Goal: Use online tool/utility: Utilize a website feature to perform a specific function

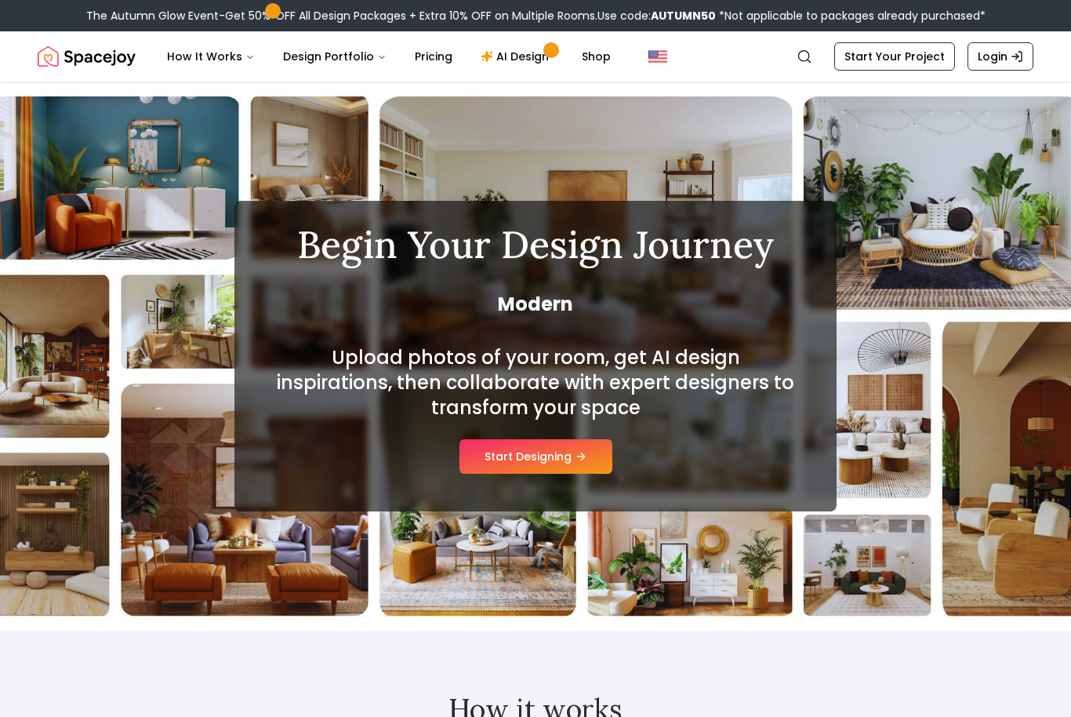
click at [521, 459] on button "Start Designing" at bounding box center [535, 456] width 153 height 34
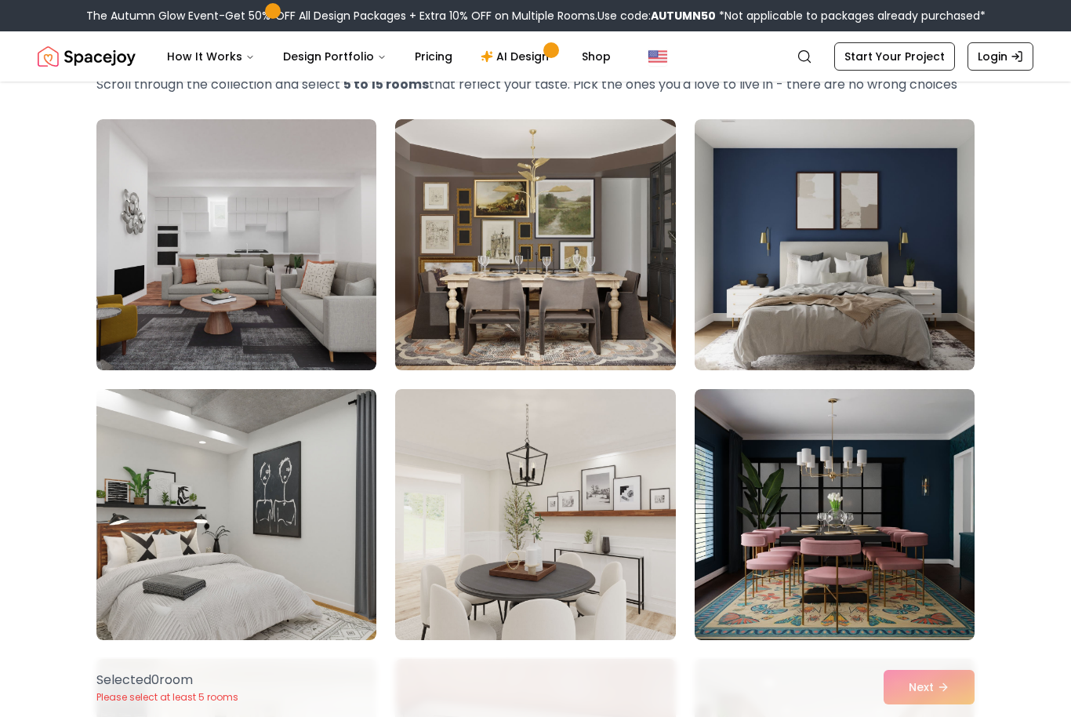
click at [897, 526] on img at bounding box center [835, 514] width 280 height 251
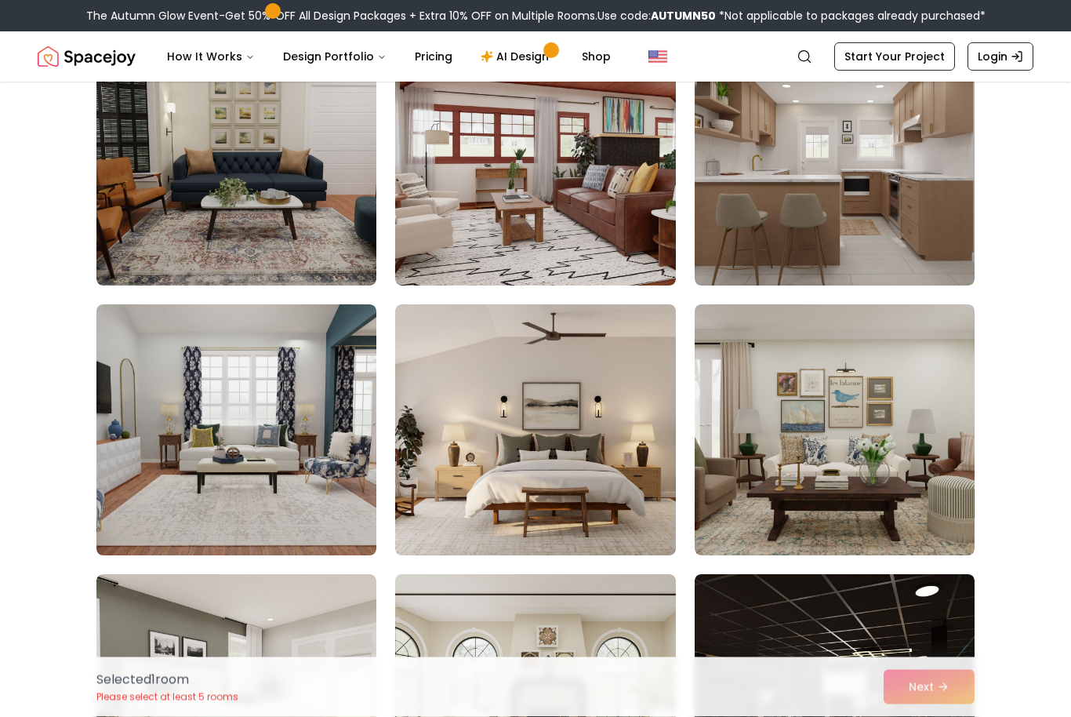
scroll to position [918, 0]
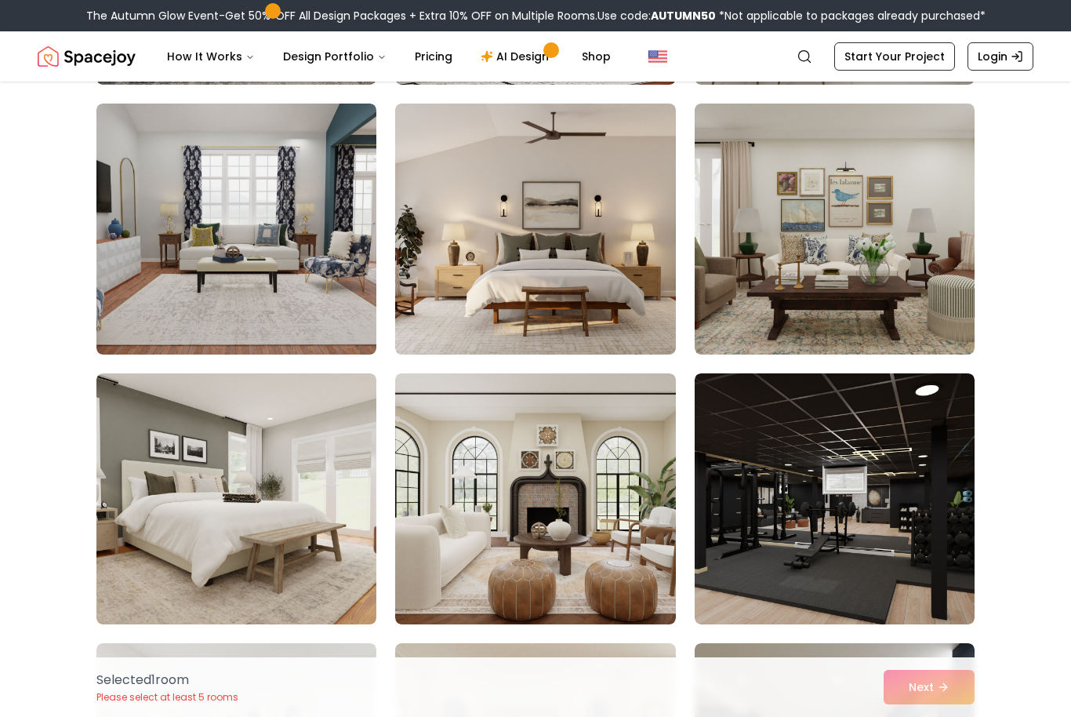
click at [929, 499] on img at bounding box center [835, 498] width 280 height 251
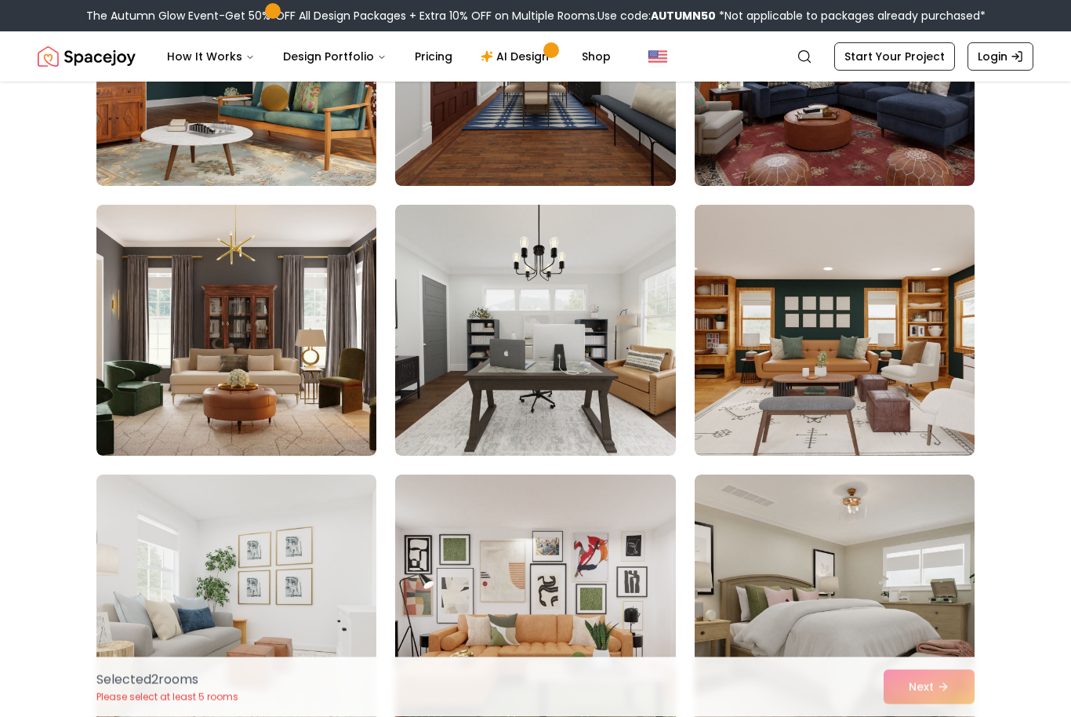
scroll to position [2981, 0]
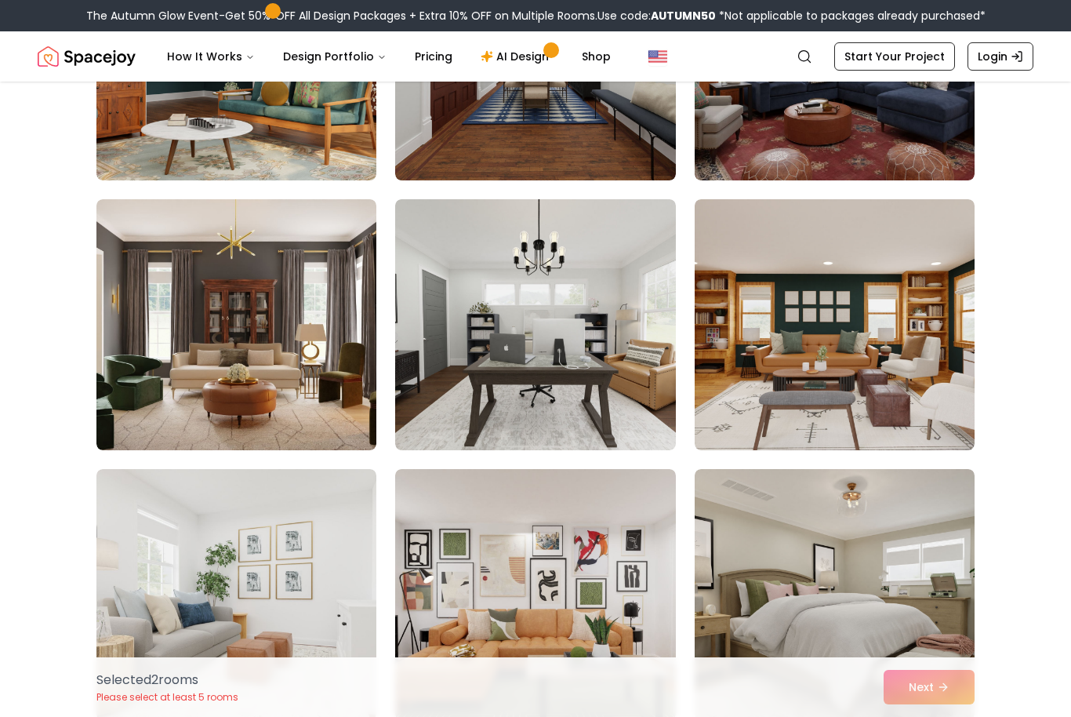
click at [320, 392] on img at bounding box center [236, 324] width 280 height 251
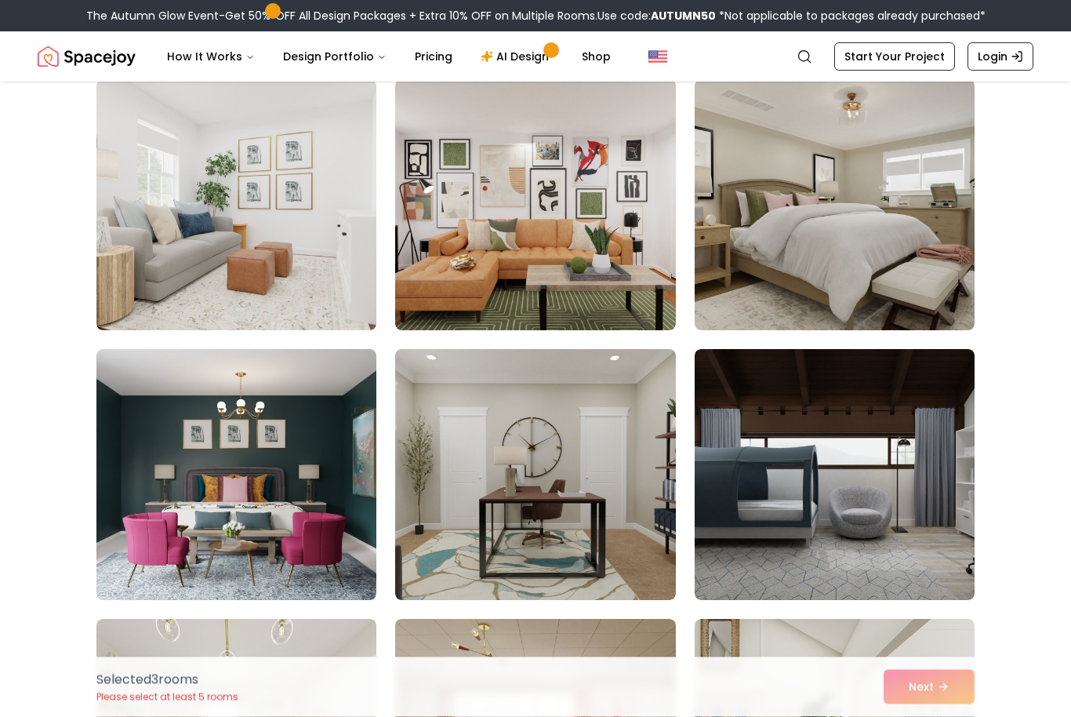
click at [886, 288] on img at bounding box center [835, 205] width 280 height 251
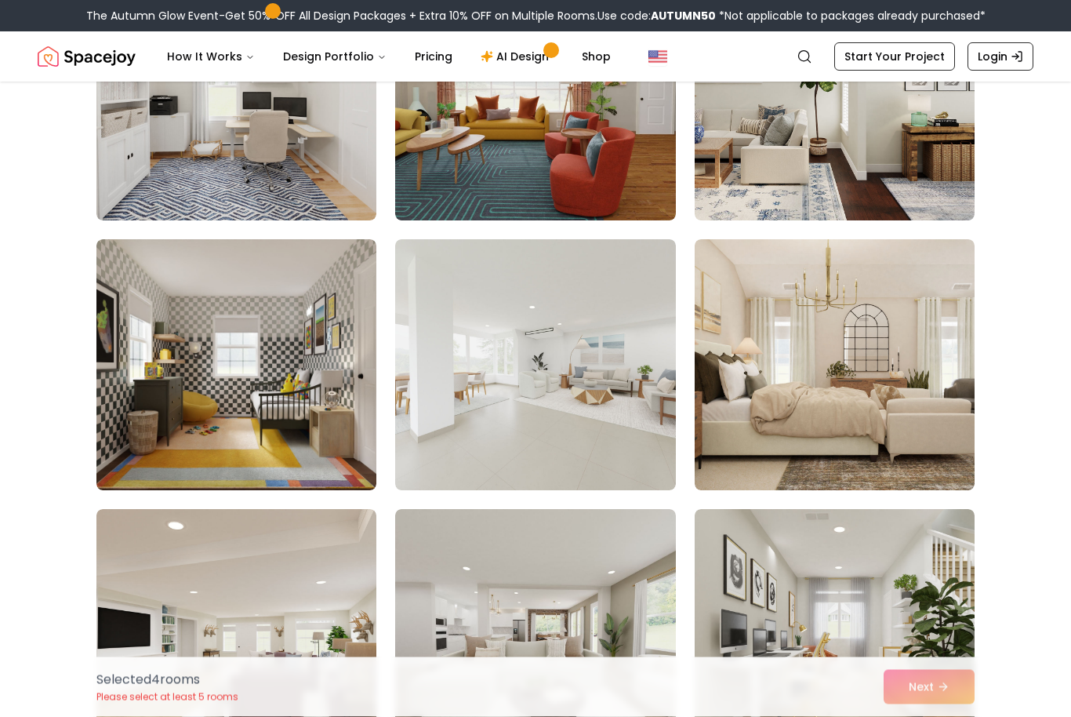
click at [566, 410] on img at bounding box center [535, 365] width 280 height 251
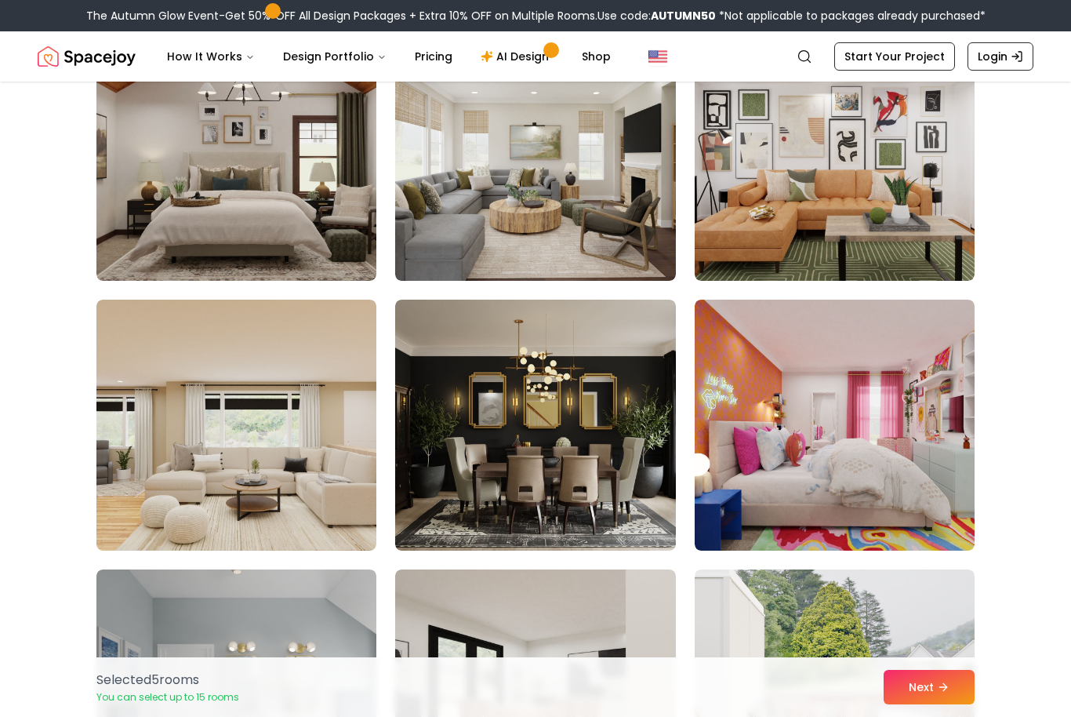
click at [641, 451] on img at bounding box center [535, 425] width 280 height 251
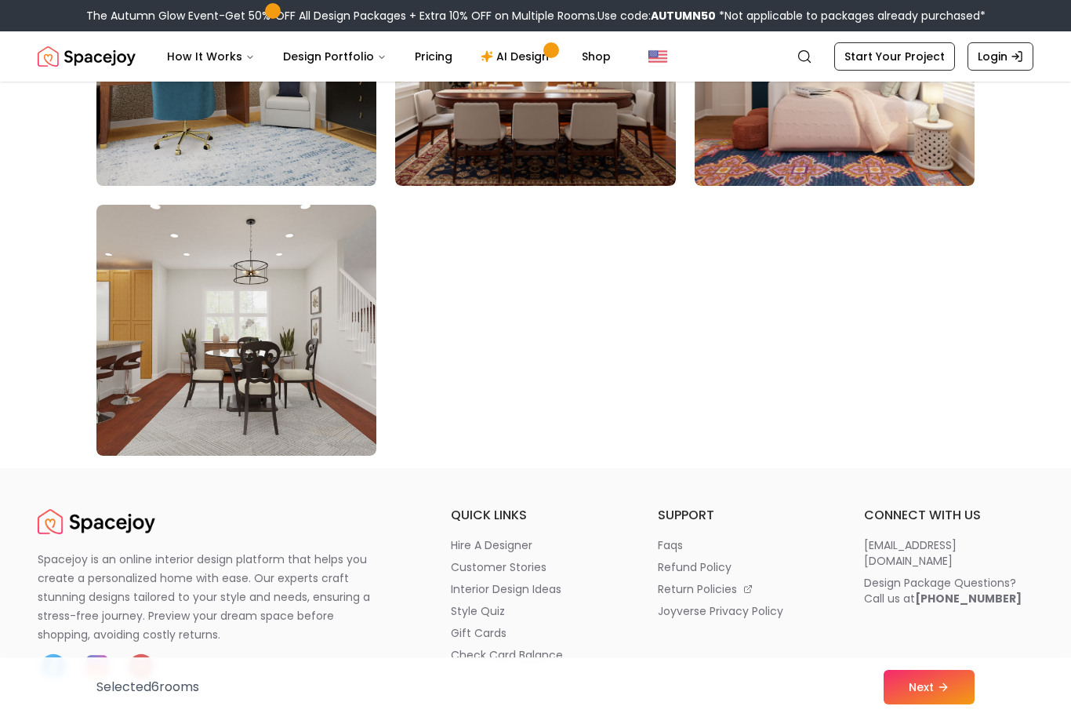
scroll to position [8922, 0]
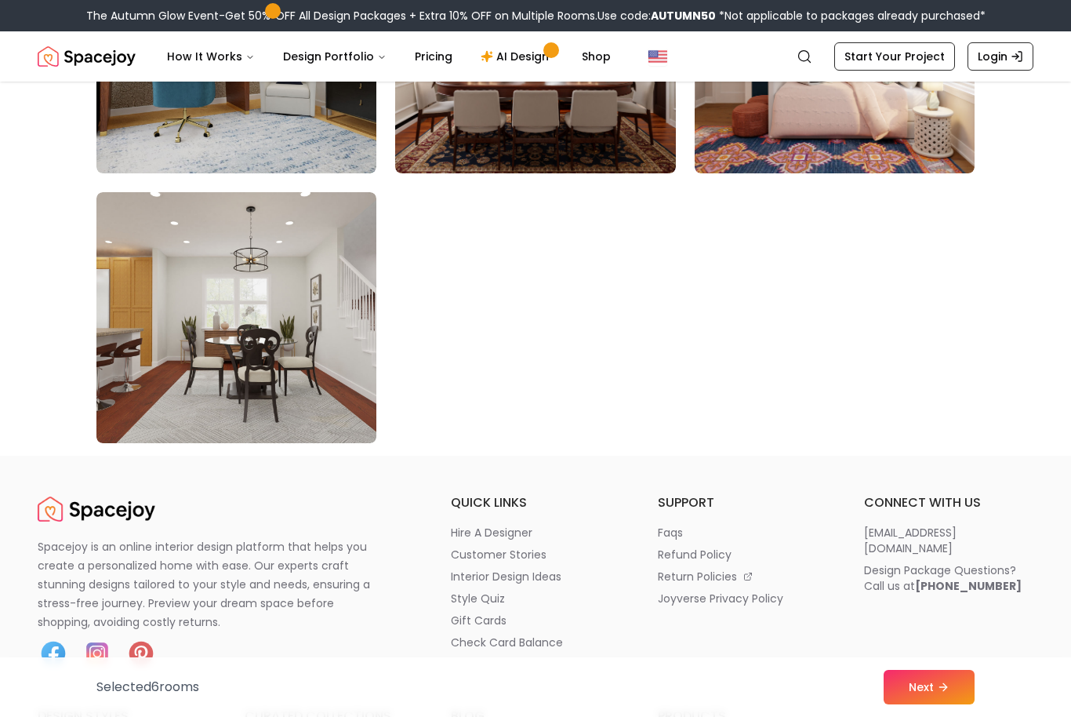
click at [898, 704] on button "Next" at bounding box center [929, 687] width 91 height 34
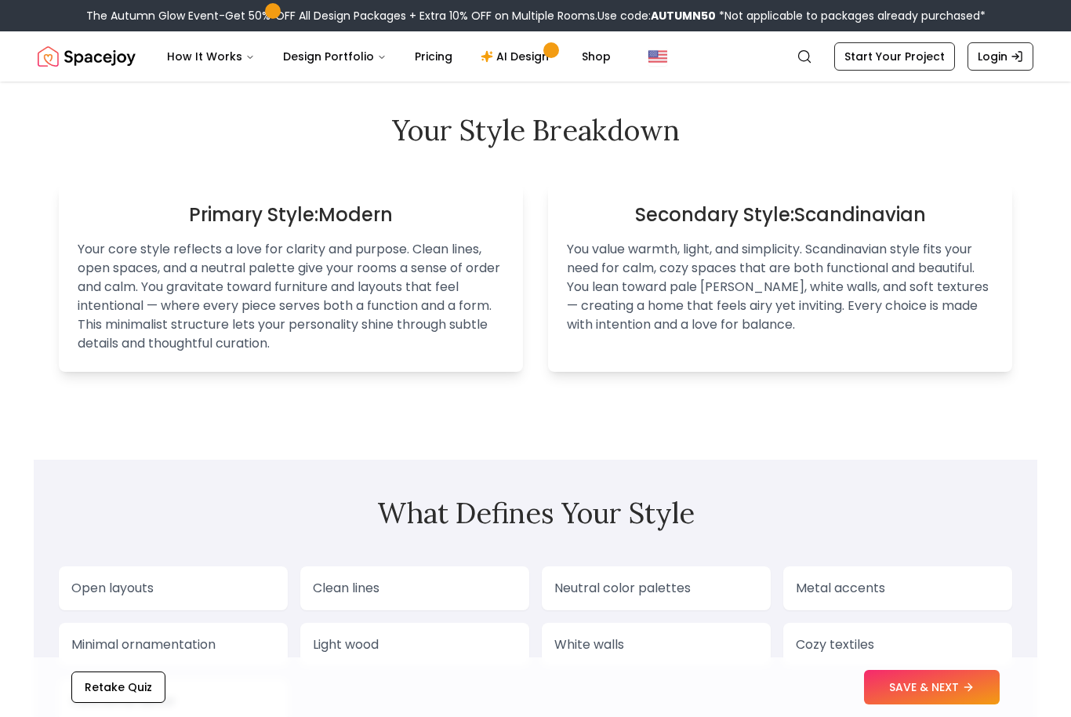
scroll to position [966, 0]
